Goal: Complete application form

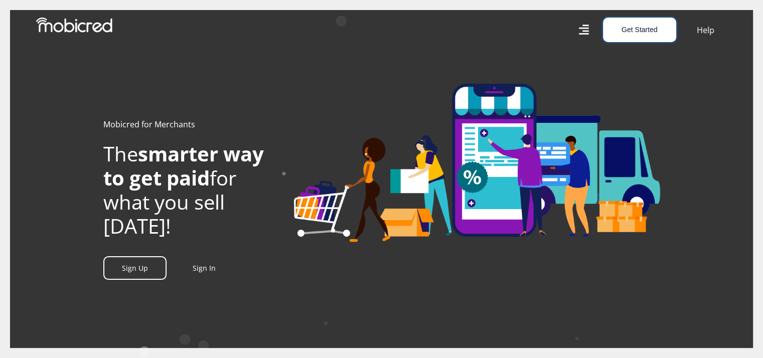
scroll to position [0, 476]
click at [645, 30] on button "Get Started" at bounding box center [639, 30] width 73 height 25
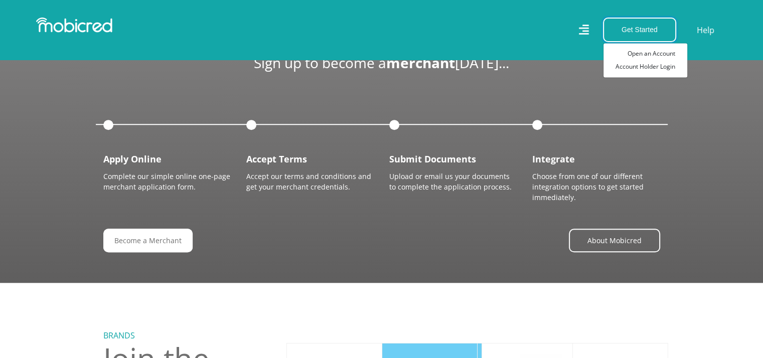
scroll to position [902, 0]
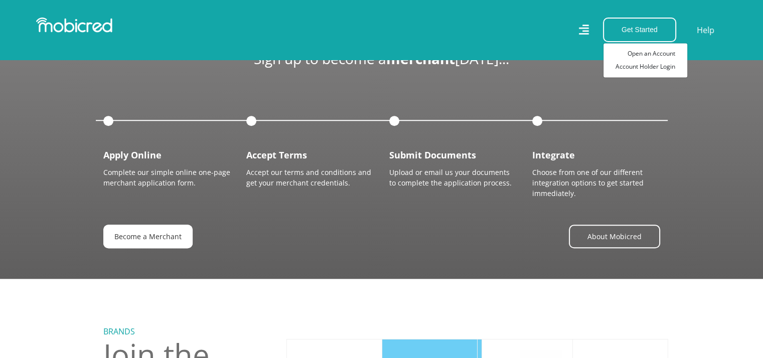
click at [126, 234] on link "Become a Merchant" at bounding box center [147, 237] width 89 height 24
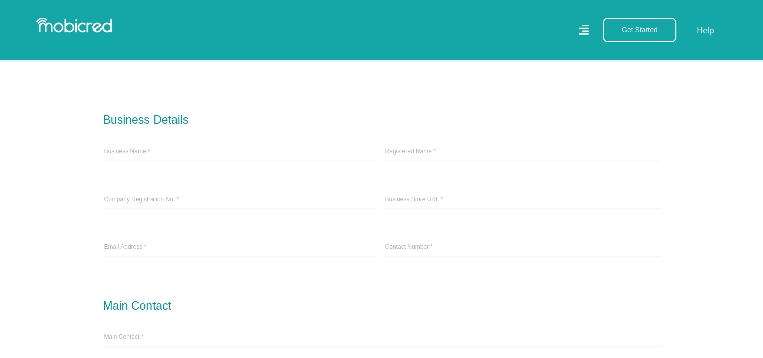
scroll to position [301, 0]
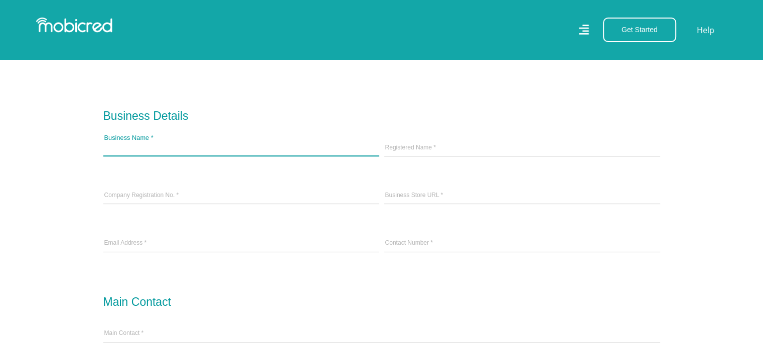
click at [173, 149] on input "Business Name *" at bounding box center [241, 148] width 276 height 15
type input "SMT TRAINING CENTRE"
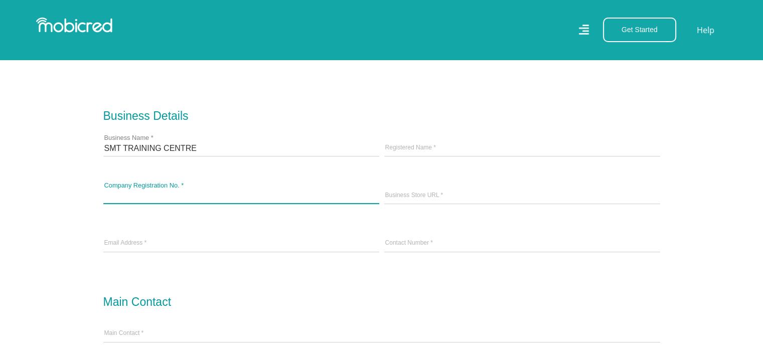
click at [193, 192] on input "Company Registration No. *" at bounding box center [241, 195] width 276 height 15
type input "20212/072695/07"
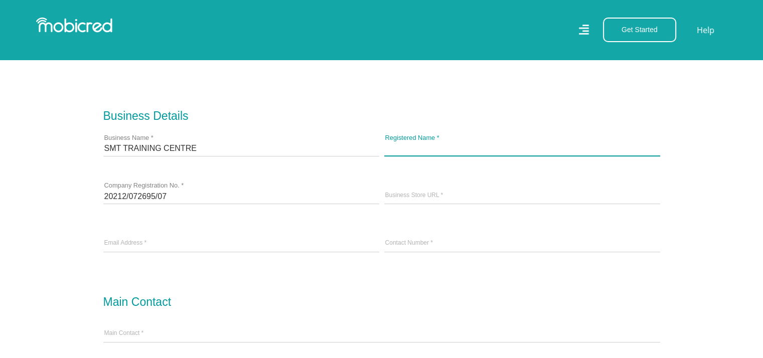
click at [411, 147] on input "Registered Name *" at bounding box center [522, 148] width 276 height 15
type input "SMTT TRAINING CENTRE (PTY)LTD"
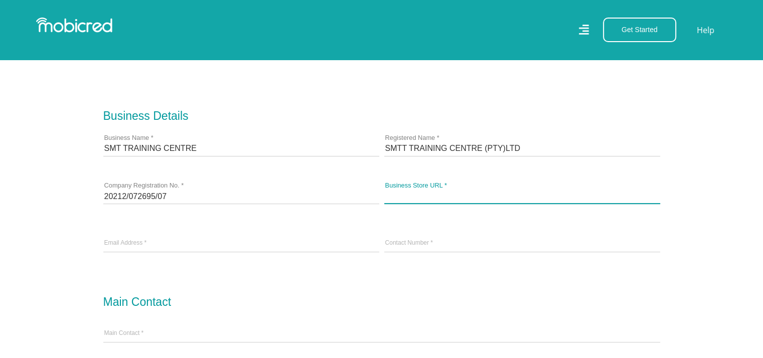
click at [421, 193] on input "Business Store URL *" at bounding box center [522, 195] width 276 height 15
type input "W"
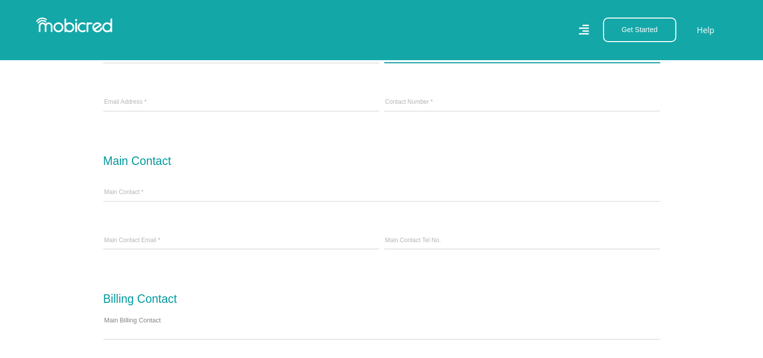
scroll to position [451, 0]
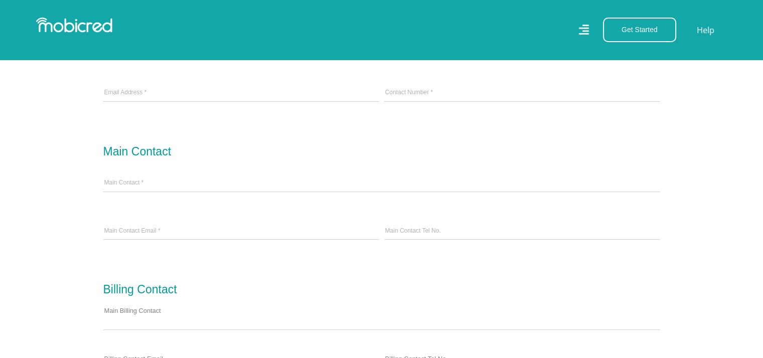
type input "[DOMAIN_NAME]"
click at [151, 92] on input "email" at bounding box center [241, 93] width 276 height 15
type input "[EMAIL_ADDRESS][DOMAIN_NAME]"
click at [394, 86] on input "Contact Number *" at bounding box center [522, 93] width 276 height 15
type input "0832624986"
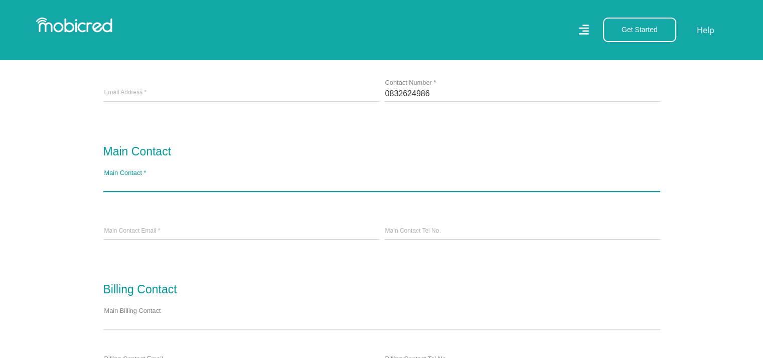
click at [191, 180] on input "Main Contact *" at bounding box center [381, 183] width 556 height 15
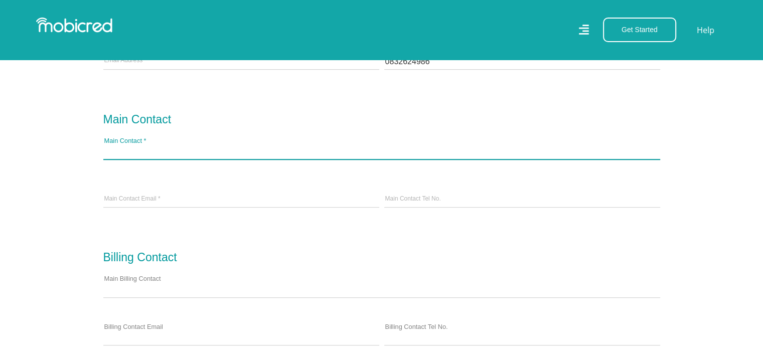
scroll to position [501, 0]
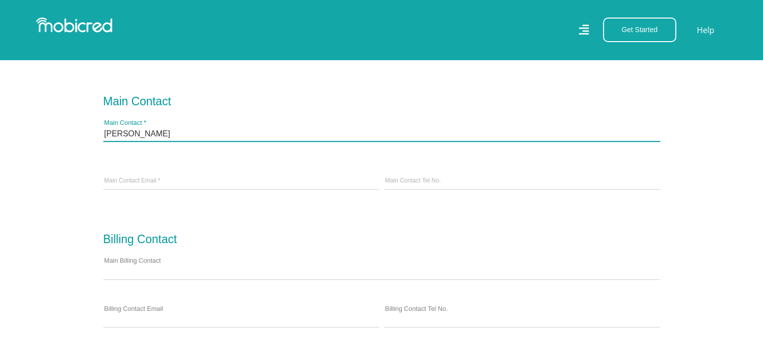
type input "[PERSON_NAME]"
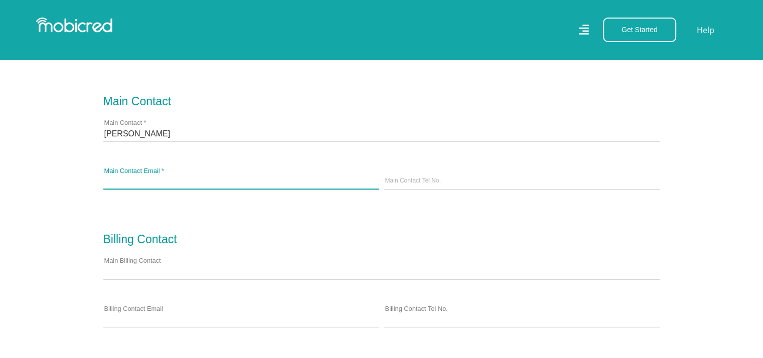
click at [183, 179] on input "Main Contact Email *" at bounding box center [241, 181] width 276 height 15
type input "S"
type input "[EMAIL_ADDRESS][DOMAIN_NAME]"
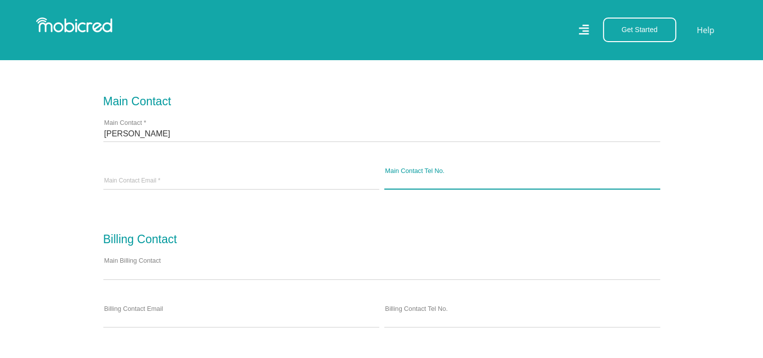
click at [447, 181] on input "Main Contact Tel No." at bounding box center [522, 181] width 276 height 15
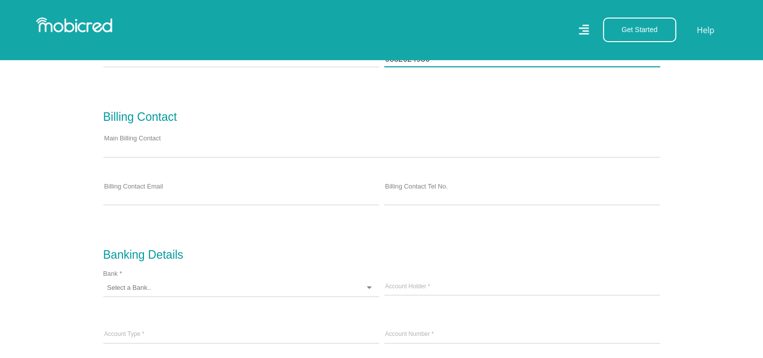
scroll to position [652, 0]
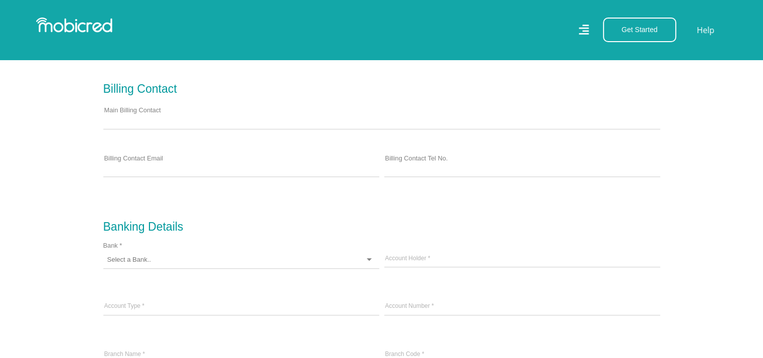
type input "0832624986"
click at [137, 112] on div "Main Billing Contact" at bounding box center [381, 121] width 561 height 48
click at [154, 111] on div "Main Billing Contact" at bounding box center [381, 121] width 561 height 48
click at [159, 93] on div "Billing Contact" at bounding box center [140, 89] width 74 height 18
click at [156, 247] on div "Bank *" at bounding box center [241, 254] width 276 height 37
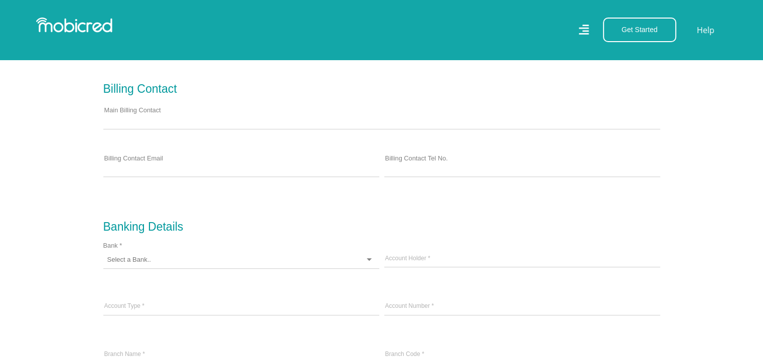
click at [156, 246] on div "Bank *" at bounding box center [241, 254] width 276 height 37
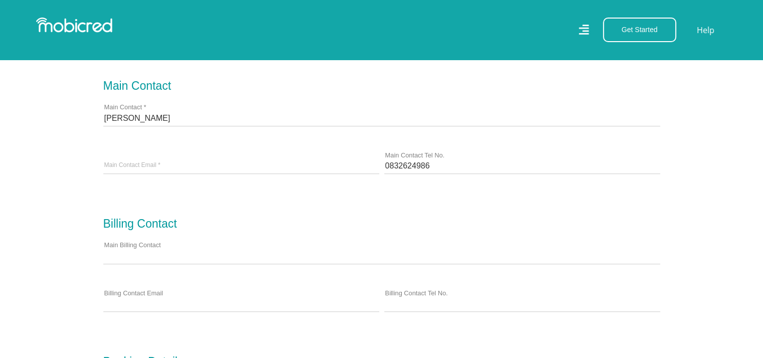
scroll to position [501, 0]
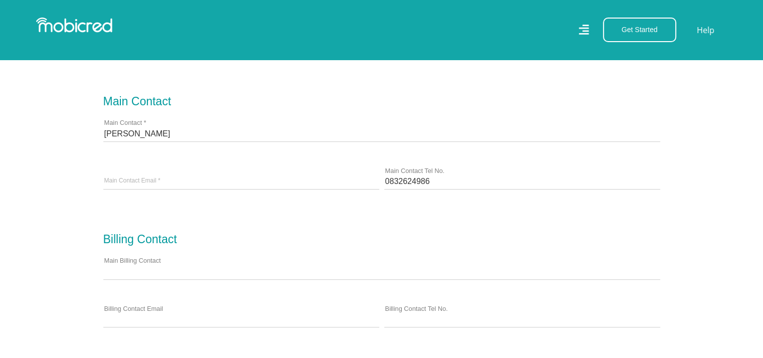
drag, startPoint x: 487, startPoint y: 238, endPoint x: 466, endPoint y: 234, distance: 21.3
click at [487, 237] on form "Business Details SMT TRAINING CENTRE Business Name * SMTT TRAINING CENTRE (PTY)…" at bounding box center [381, 309] width 556 height 854
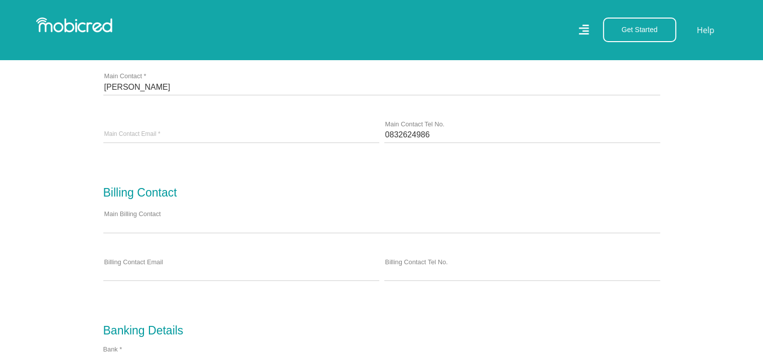
scroll to position [602, 0]
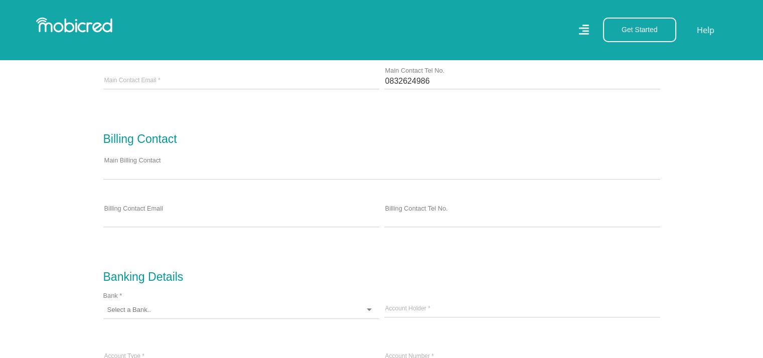
click at [193, 160] on div "Main Billing Contact" at bounding box center [381, 171] width 561 height 48
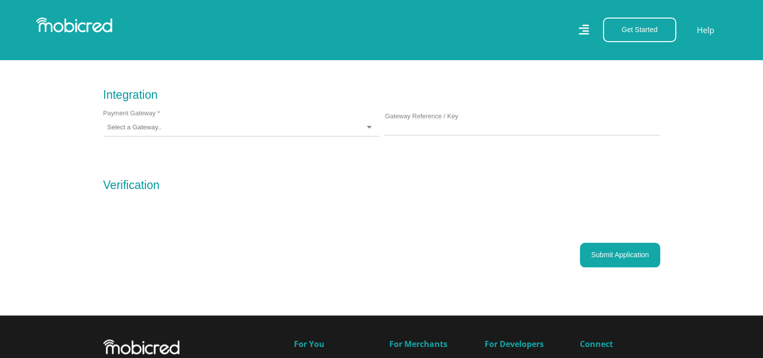
scroll to position [953, 0]
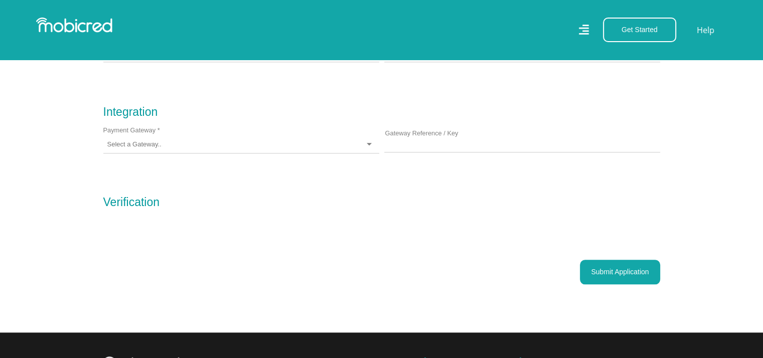
click at [370, 144] on div at bounding box center [241, 145] width 276 height 18
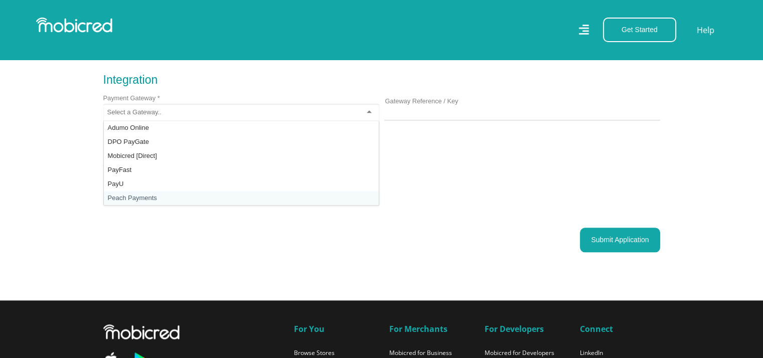
scroll to position [1003, 0]
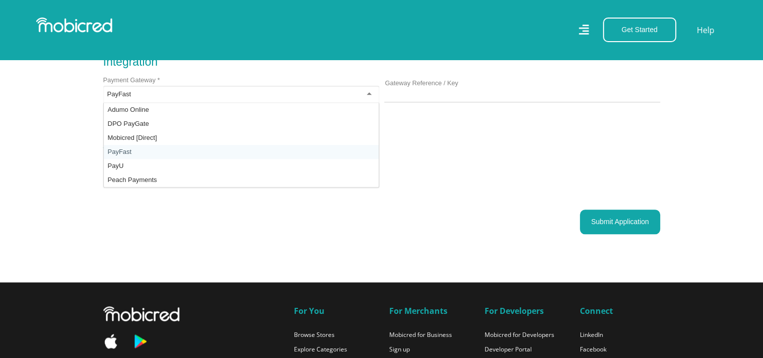
click at [367, 93] on div "PayFast" at bounding box center [241, 95] width 276 height 18
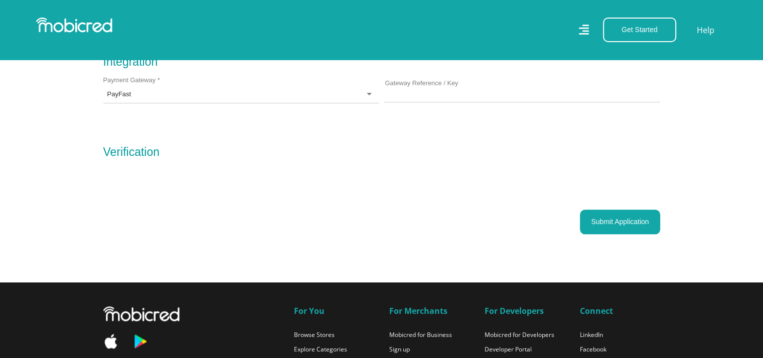
click at [626, 221] on button "Submit Application" at bounding box center [620, 222] width 80 height 25
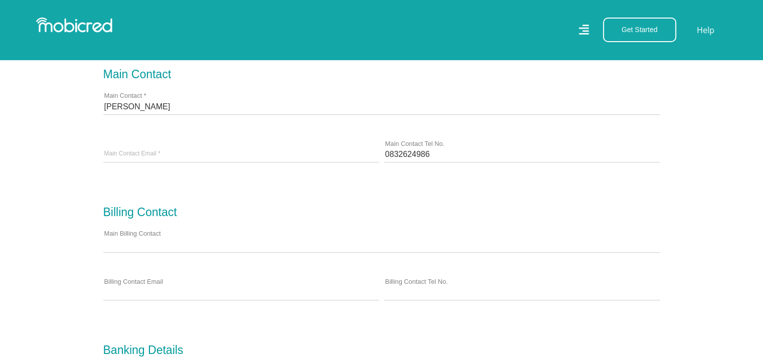
scroll to position [590, 0]
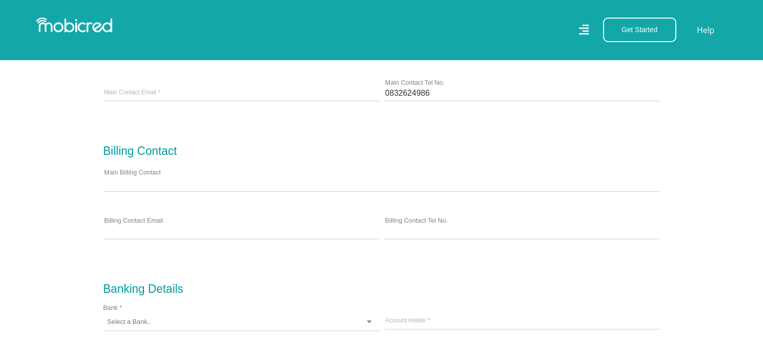
click at [159, 173] on div "Main Billing Contact" at bounding box center [381, 183] width 561 height 48
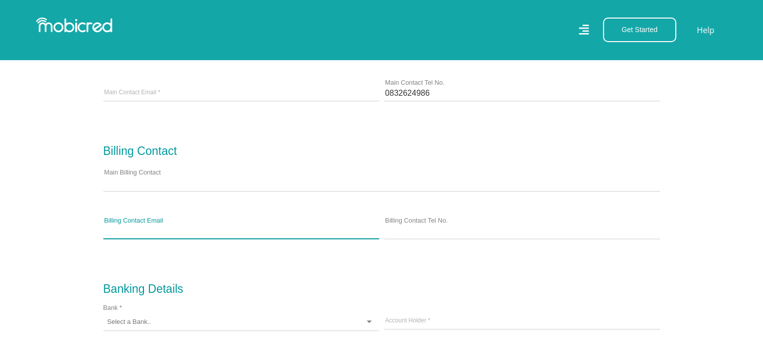
click at [182, 224] on input "Billing Contact Email" at bounding box center [241, 231] width 276 height 15
type input "[EMAIL_ADDRESS][DOMAIN_NAME]"
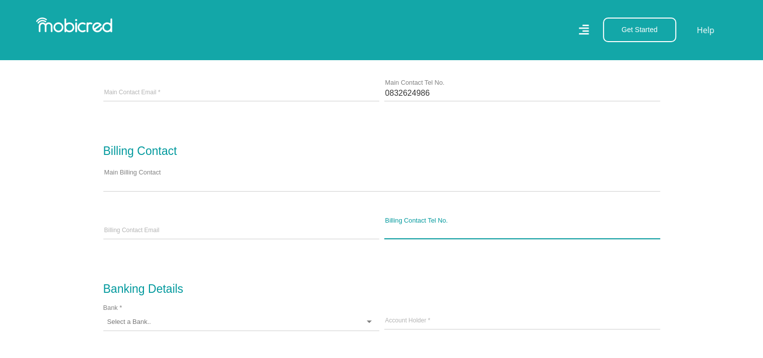
click at [424, 232] on input "Billing Contact Tel No." at bounding box center [522, 231] width 276 height 15
type input "0832624986"
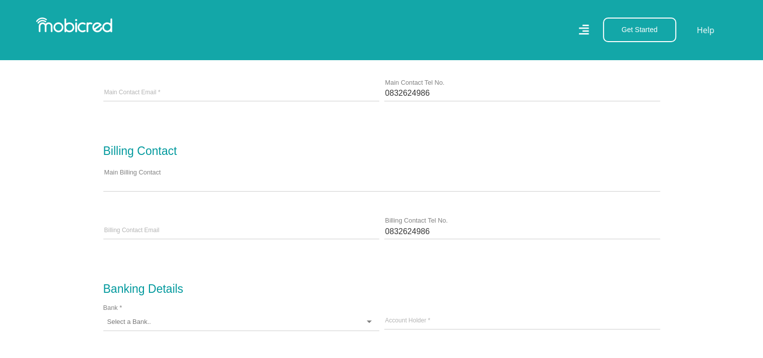
click at [164, 171] on div "Main Billing Contact" at bounding box center [381, 183] width 561 height 48
click at [160, 171] on div "Main Billing Contact" at bounding box center [381, 183] width 561 height 48
click at [160, 170] on div "Main Billing Contact" at bounding box center [381, 183] width 561 height 48
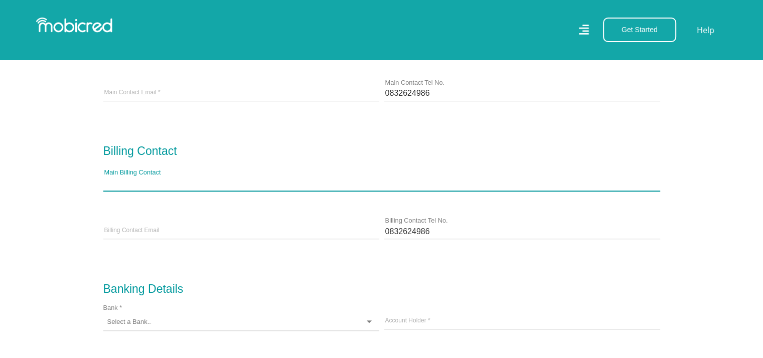
click at [160, 180] on input "Main Billing Contact" at bounding box center [381, 182] width 556 height 15
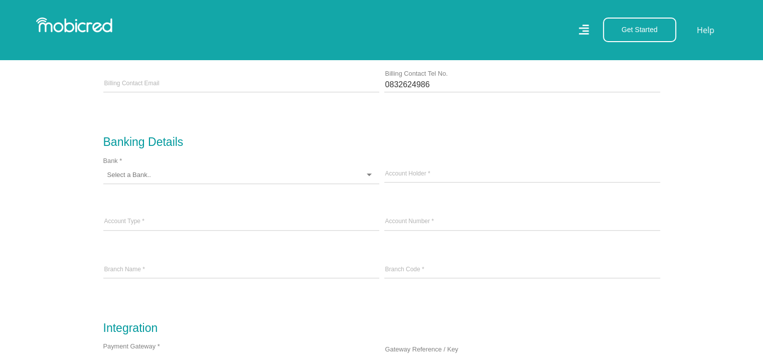
scroll to position [740, 0]
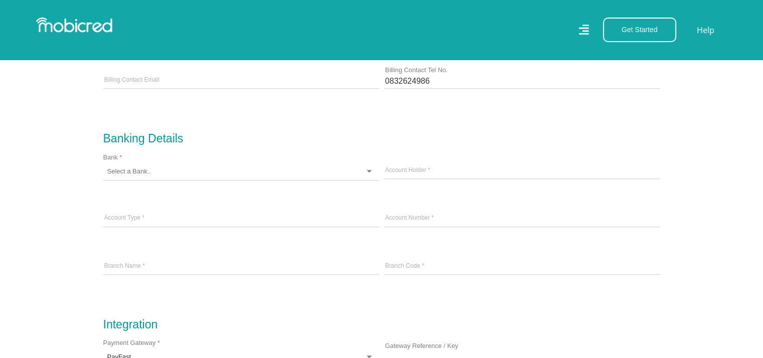
type input "[PERSON_NAME]"
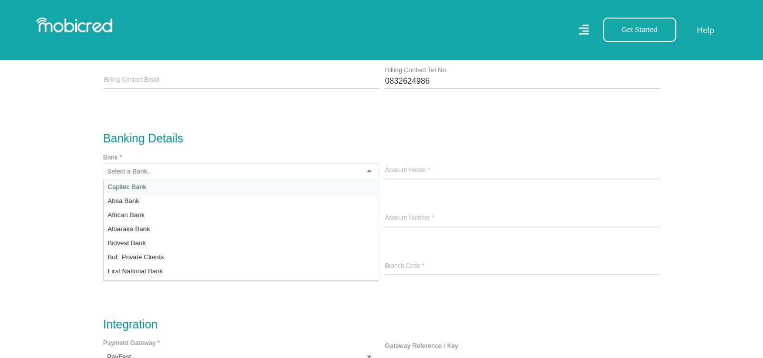
click at [162, 168] on div at bounding box center [241, 172] width 276 height 18
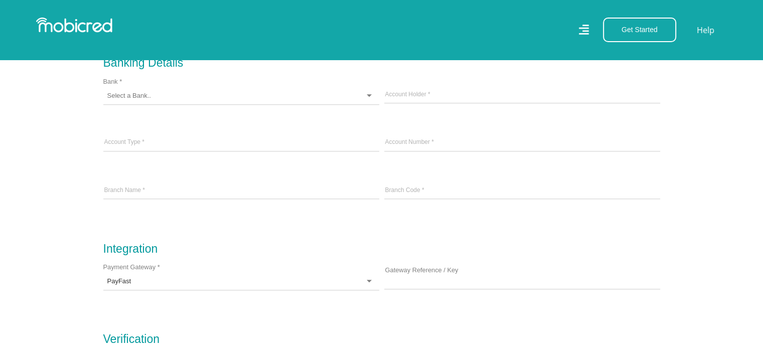
scroll to position [766, 0]
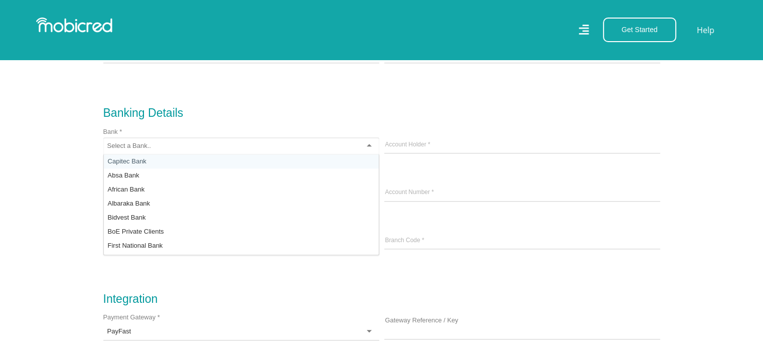
click at [144, 150] on div at bounding box center [241, 146] width 276 height 18
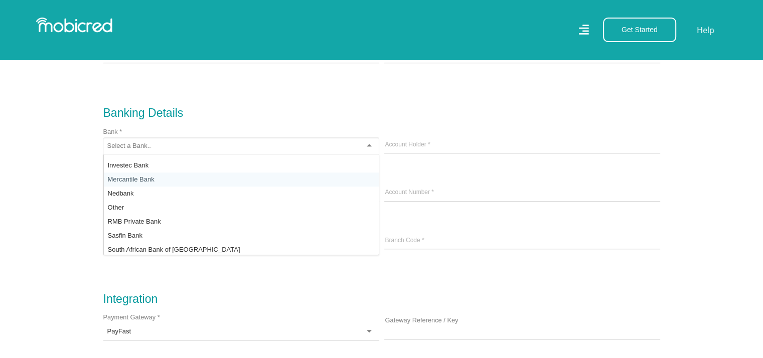
scroll to position [180, 0]
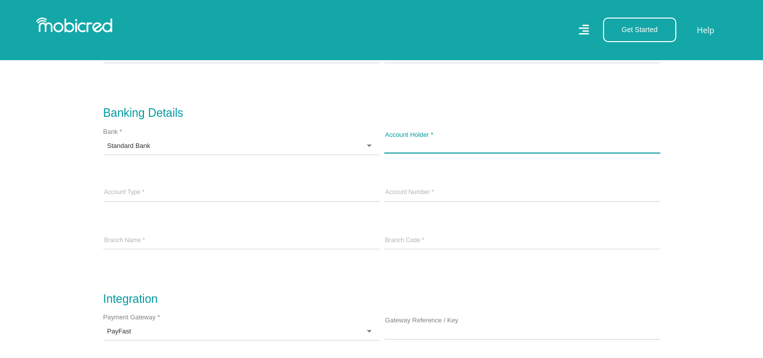
click at [430, 144] on input "Account Holder *" at bounding box center [522, 145] width 276 height 15
type input "SMT TRAINING CENTRE"
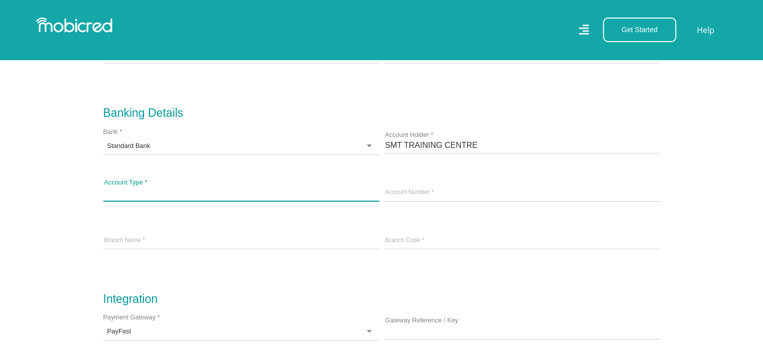
click at [205, 191] on input "Account Type *" at bounding box center [241, 192] width 276 height 15
type input "Current"
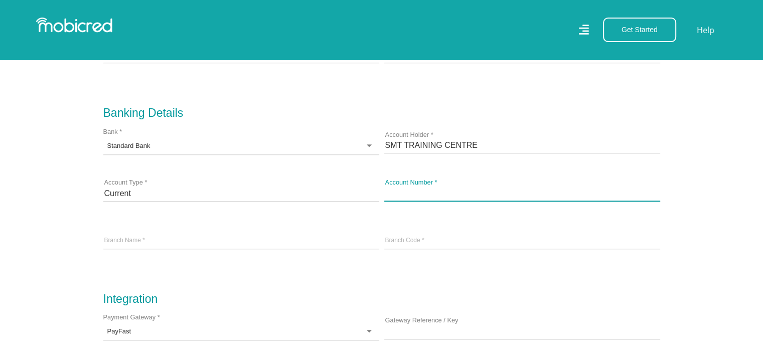
click at [430, 191] on input "text" at bounding box center [522, 192] width 276 height 15
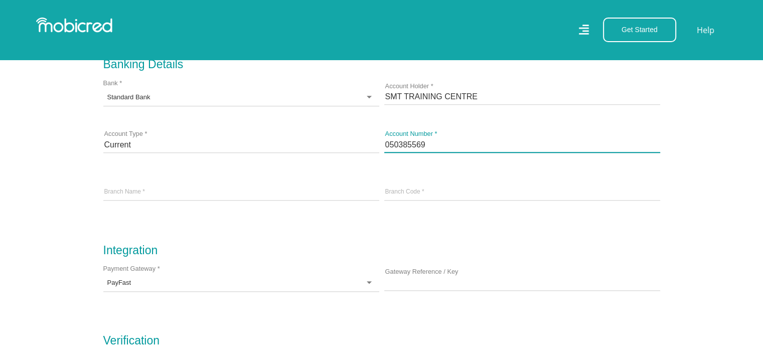
scroll to position [816, 0]
type input "050385569"
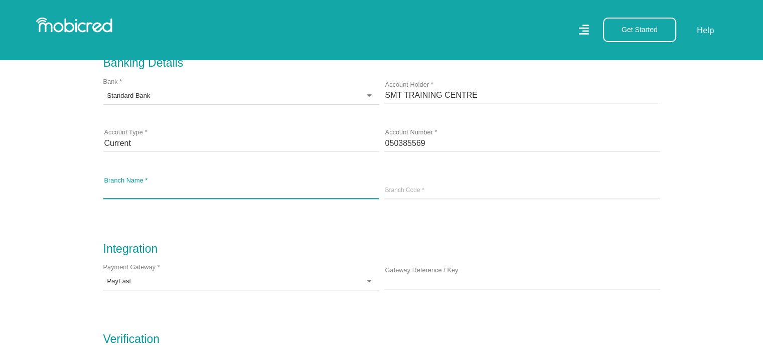
click at [168, 189] on input "Branch Name *" at bounding box center [241, 190] width 276 height 15
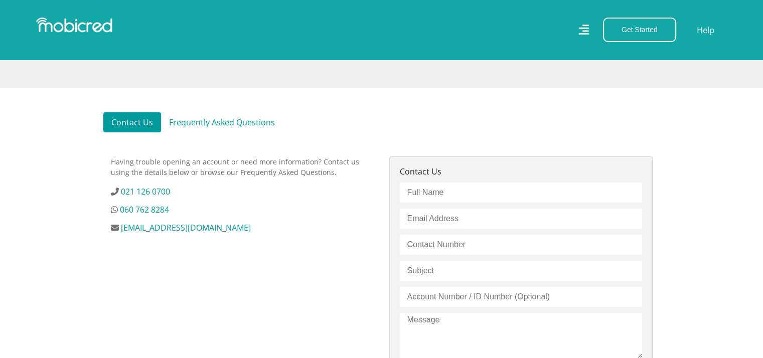
scroll to position [301, 0]
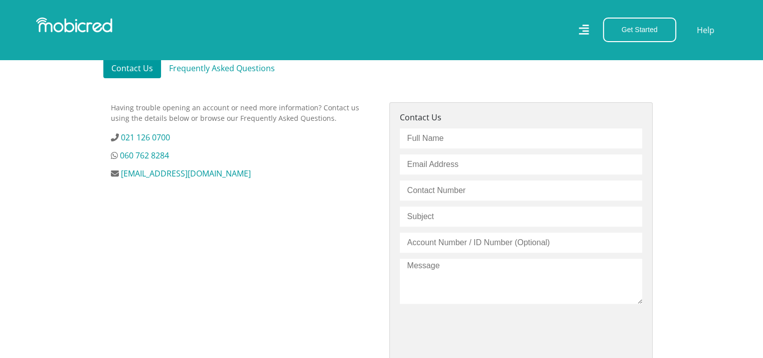
click at [443, 141] on input "text" at bounding box center [521, 138] width 242 height 20
click at [433, 133] on input "text" at bounding box center [521, 138] width 242 height 20
type input "[PERSON_NAME]"
type input "[EMAIL_ADDRESS][DOMAIN_NAME]"
type input "0832624986"
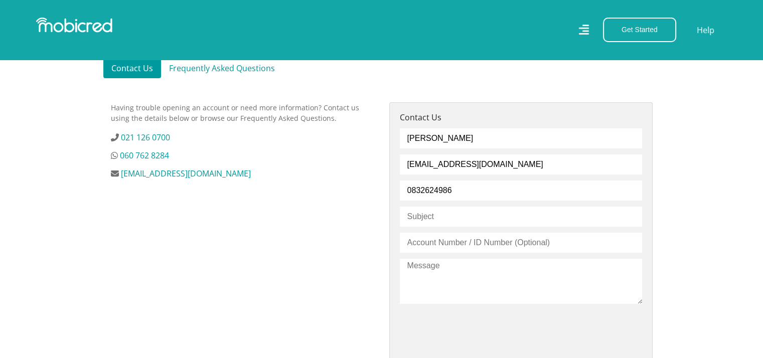
click at [431, 216] on input "text" at bounding box center [521, 217] width 242 height 20
type input "NEED ASSISTANCE IN REGISTERING AS A MERCHANT"
click at [476, 240] on input "text" at bounding box center [521, 243] width 242 height 20
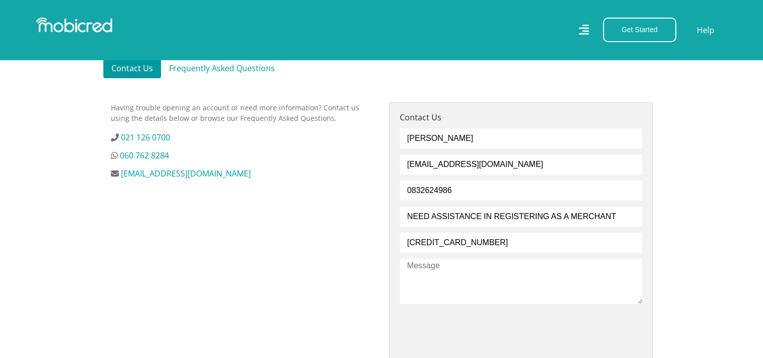
type input "6902090107088"
click at [464, 278] on textarea at bounding box center [521, 281] width 242 height 45
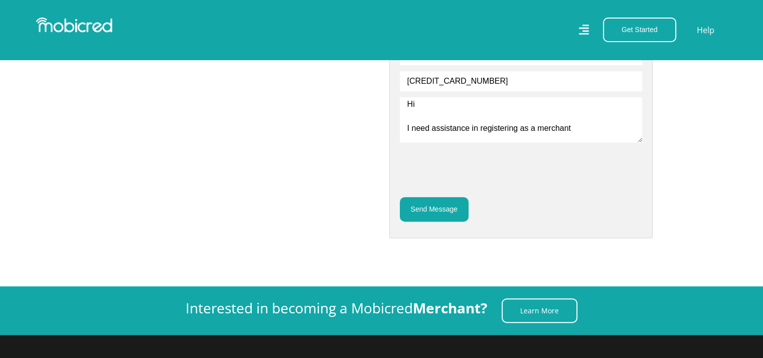
scroll to position [501, 0]
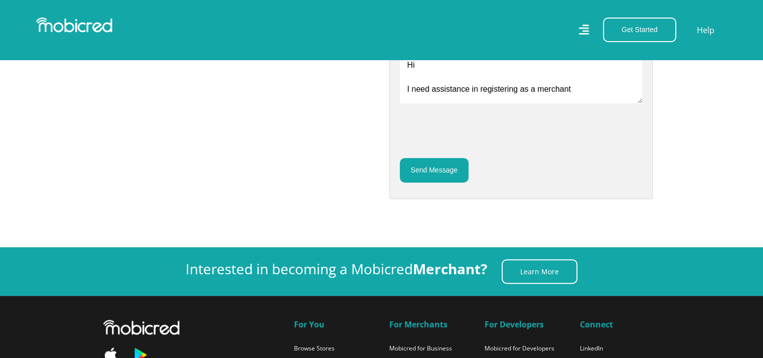
type textarea "Hi I need assistance in registering as a merchant"
click at [423, 167] on button "Send Message" at bounding box center [434, 170] width 69 height 25
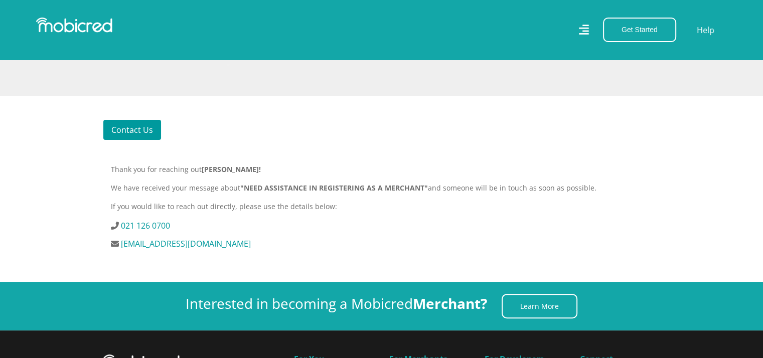
scroll to position [237, 0]
